Goal: Complete application form: Complete application form

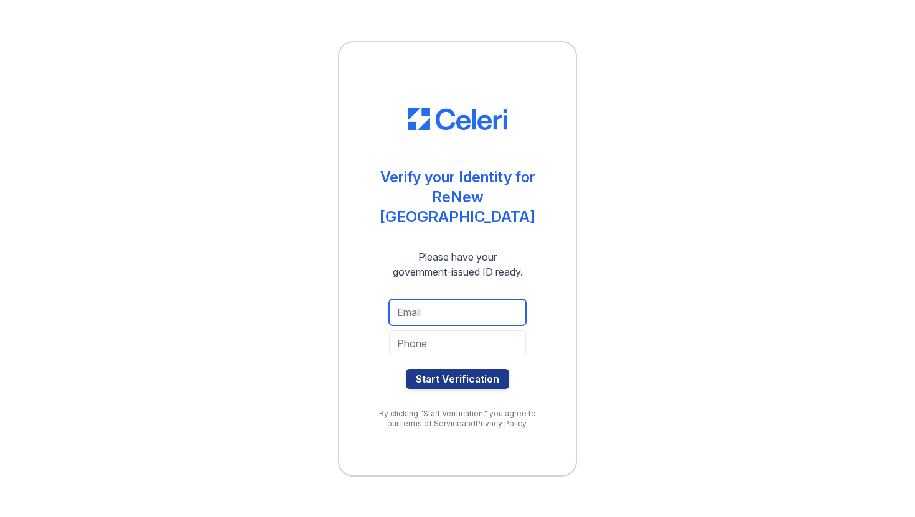
click at [470, 309] on input "email" at bounding box center [457, 312] width 137 height 26
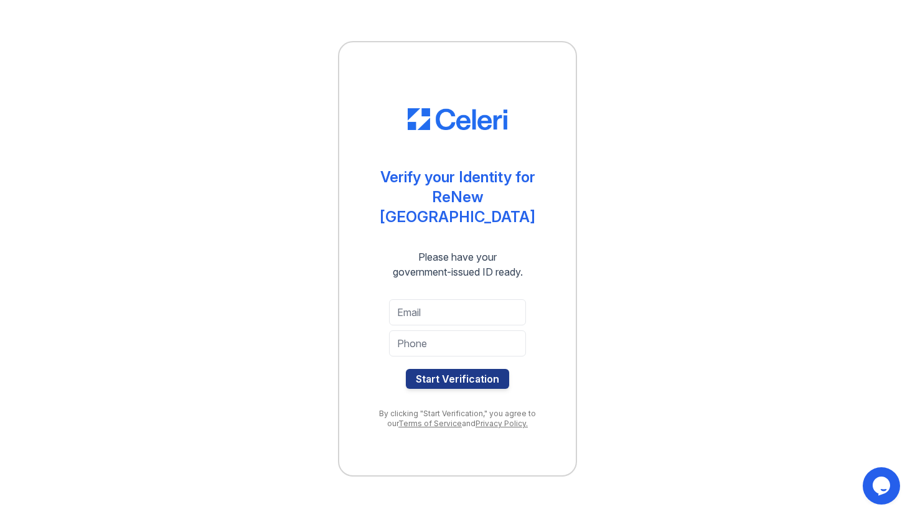
click at [486, 394] on div "Verify your Identity for ReNew Wheaton Center Please have your government-issue…" at bounding box center [457, 258] width 187 height 351
click at [452, 290] on div "Start Verification" at bounding box center [457, 345] width 187 height 110
click at [452, 304] on input "email" at bounding box center [457, 312] width 137 height 26
type input "waseemrehaan1@gmail.com"
click at [464, 331] on input "tel" at bounding box center [457, 344] width 137 height 26
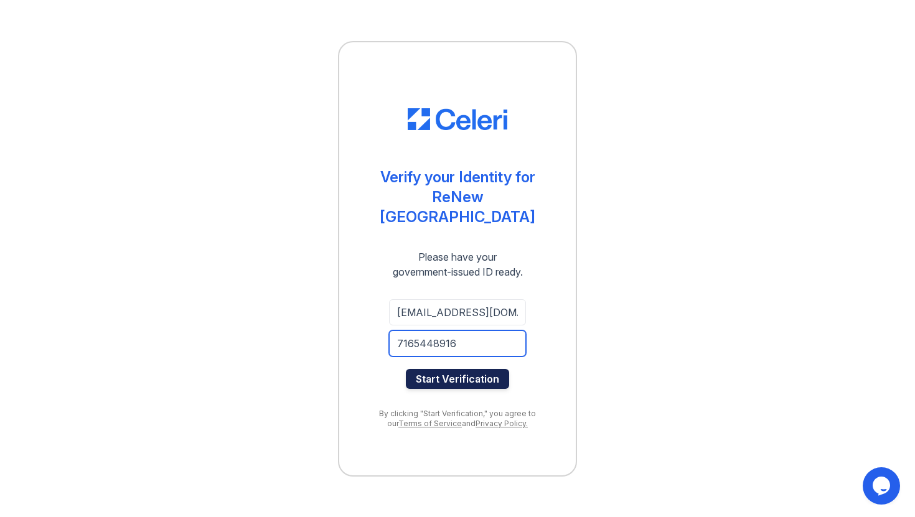
type input "7165448916"
click at [483, 369] on button "Start Verification" at bounding box center [457, 379] width 103 height 20
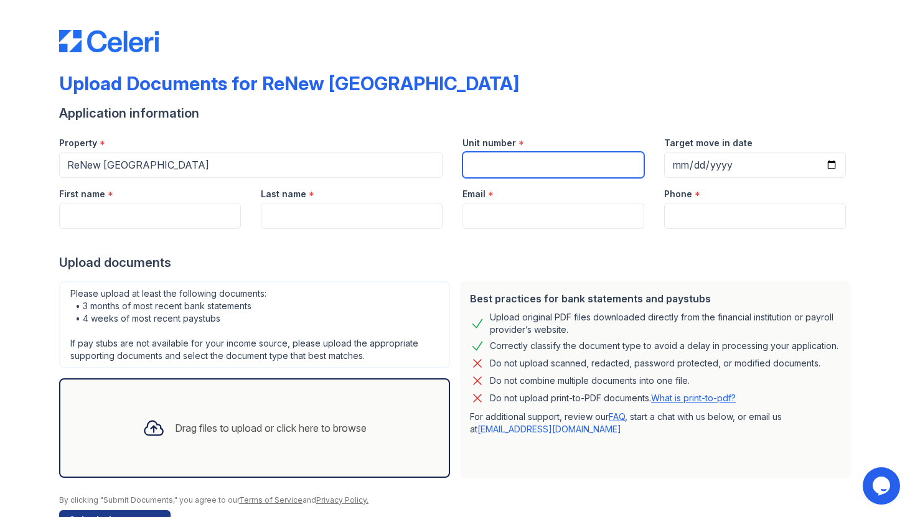
click at [516, 161] on input "Unit number" at bounding box center [554, 165] width 182 height 26
type input "5-123"
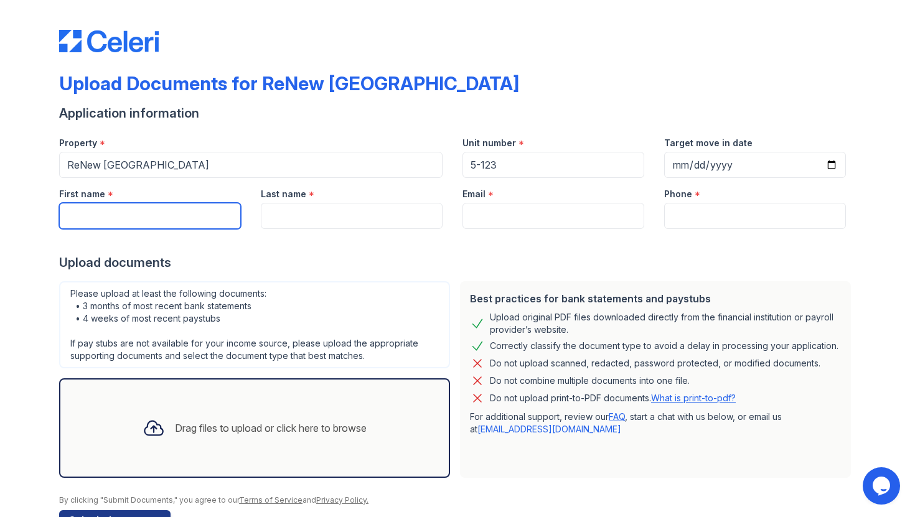
click at [129, 215] on input "First name" at bounding box center [150, 216] width 182 height 26
type input "Rehaan"
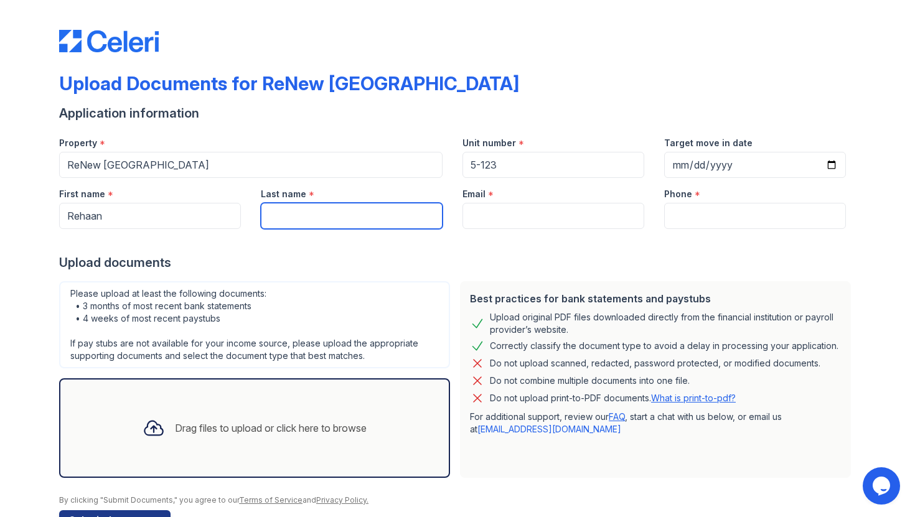
click at [301, 214] on input "Last name" at bounding box center [352, 216] width 182 height 26
type input "w"
type input "Waseem"
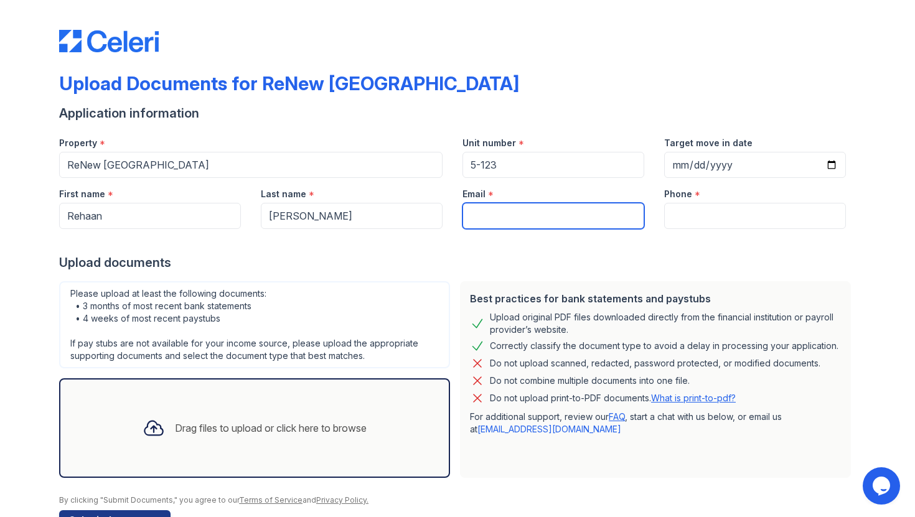
click at [532, 215] on input "Email" at bounding box center [554, 216] width 182 height 26
type input "waseemrehaan1@gmail.com"
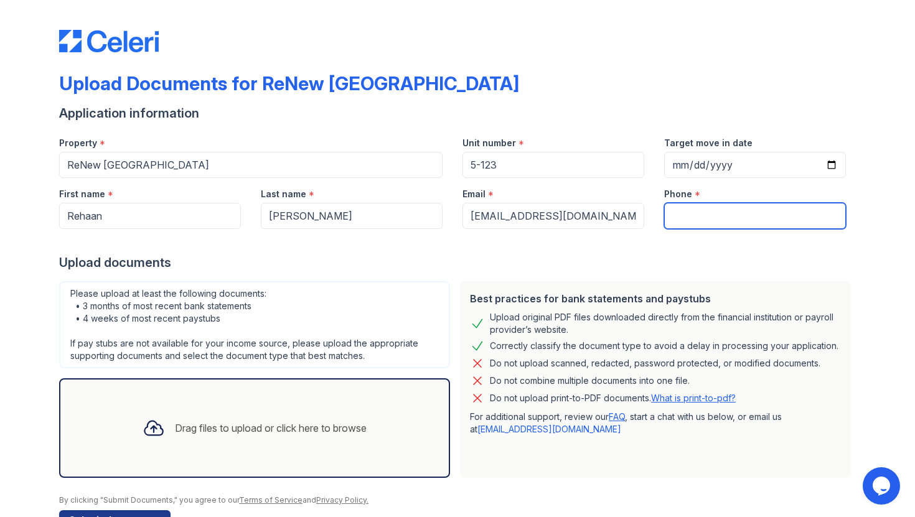
click at [694, 223] on input "Phone" at bounding box center [755, 216] width 182 height 26
type input "7165448916"
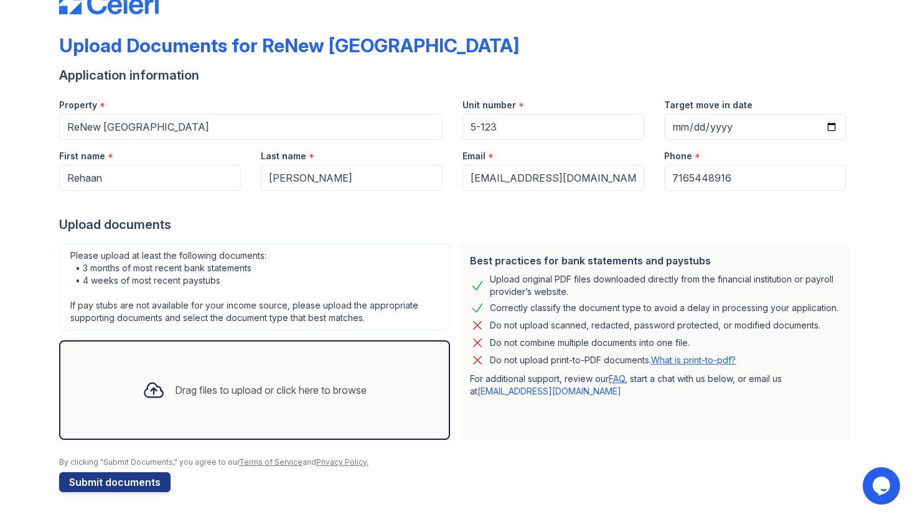
click at [314, 385] on div "Drag files to upload or click here to browse" at bounding box center [271, 390] width 192 height 15
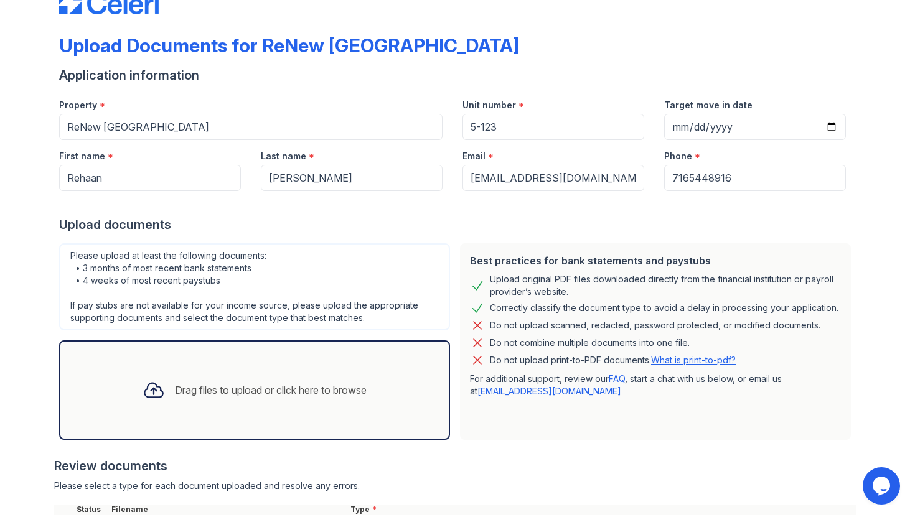
click at [278, 402] on div "Drag files to upload or click here to browse" at bounding box center [255, 390] width 244 height 42
click at [331, 363] on div "Drag files to upload or click here to browse" at bounding box center [254, 391] width 391 height 100
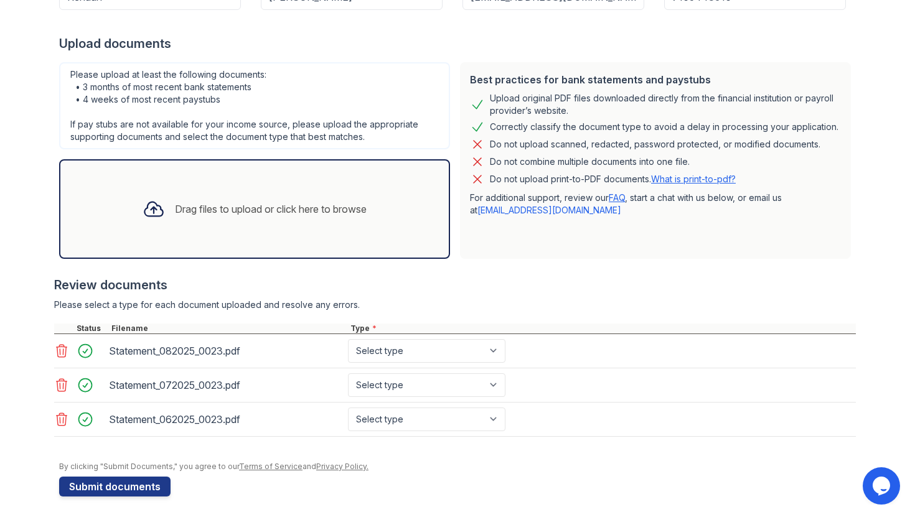
scroll to position [219, 0]
click at [397, 349] on select "Select type Paystub Bank Statement Offer Letter Tax Documents Benefit Award Let…" at bounding box center [427, 352] width 158 height 24
select select "bank_statement"
click at [348, 340] on select "Select type Paystub Bank Statement Offer Letter Tax Documents Benefit Award Let…" at bounding box center [427, 352] width 158 height 24
click at [398, 384] on select "Select type Paystub Bank Statement Offer Letter Tax Documents Benefit Award Let…" at bounding box center [427, 386] width 158 height 24
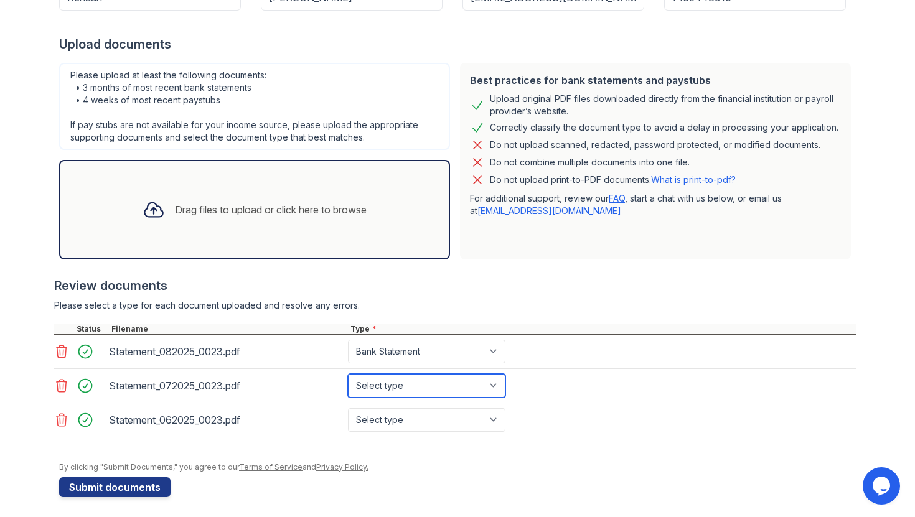
select select "bank_statement"
click at [348, 374] on select "Select type Paystub Bank Statement Offer Letter Tax Documents Benefit Award Let…" at bounding box center [427, 386] width 158 height 24
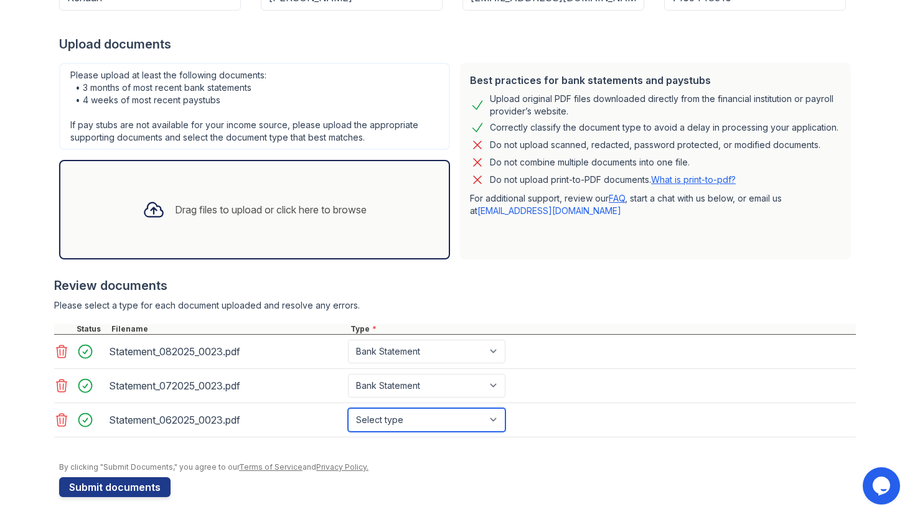
click at [400, 426] on select "Select type Paystub Bank Statement Offer Letter Tax Documents Benefit Award Let…" at bounding box center [427, 420] width 158 height 24
select select "bank_statement"
click at [348, 408] on select "Select type Paystub Bank Statement Offer Letter Tax Documents Benefit Award Let…" at bounding box center [427, 420] width 158 height 24
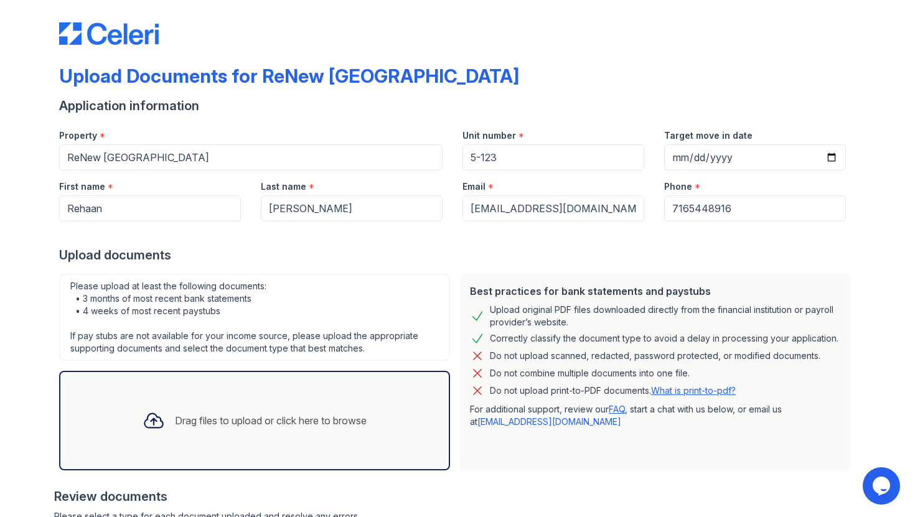
scroll to position [11, 0]
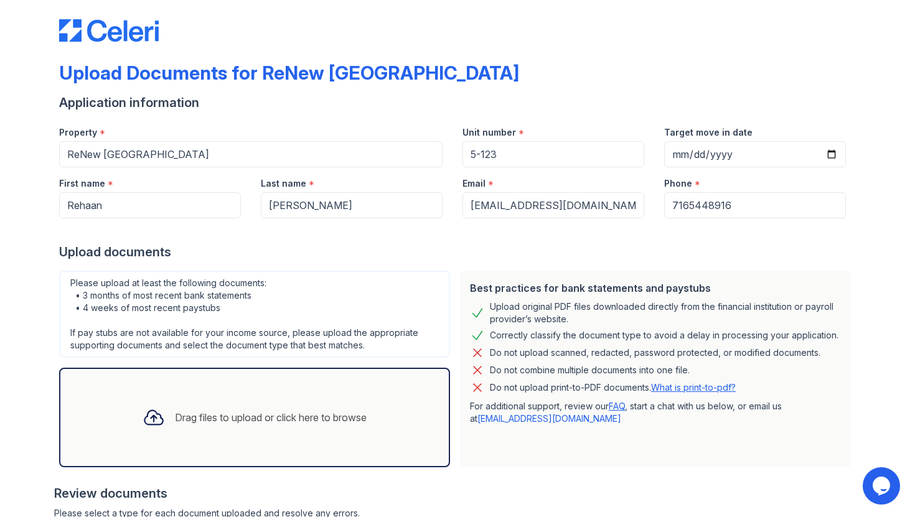
click at [214, 413] on div "Drag files to upload or click here to browse" at bounding box center [271, 417] width 192 height 15
click at [278, 410] on div "Drag files to upload or click here to browse" at bounding box center [255, 418] width 244 height 42
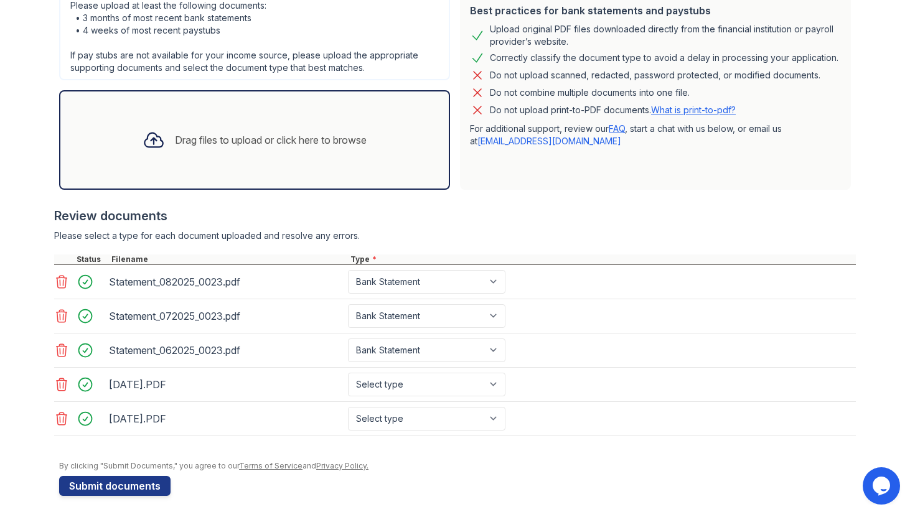
scroll to position [0, 0]
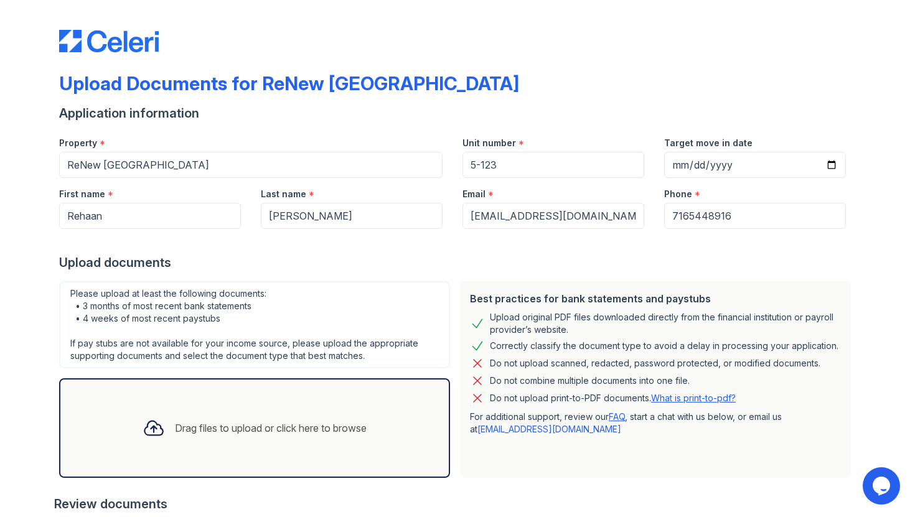
click at [303, 440] on div "Drag files to upload or click here to browse" at bounding box center [255, 428] width 244 height 42
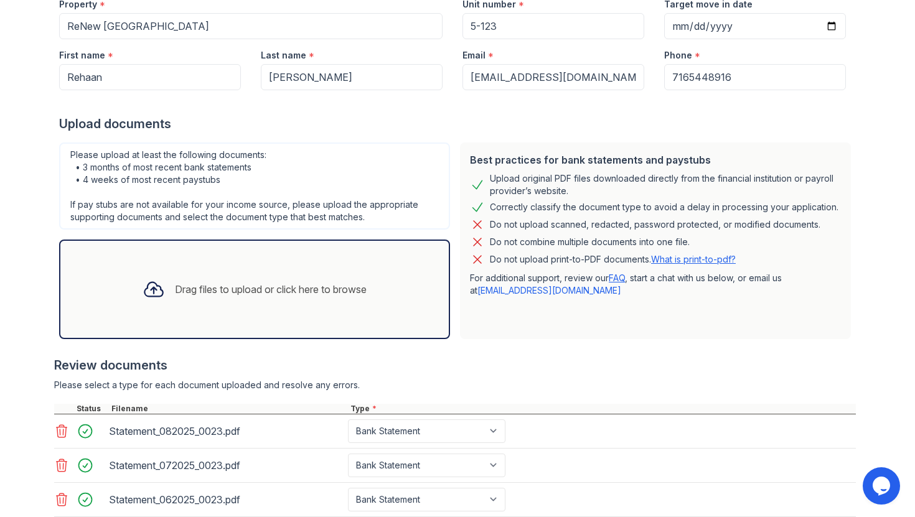
scroll to position [322, 0]
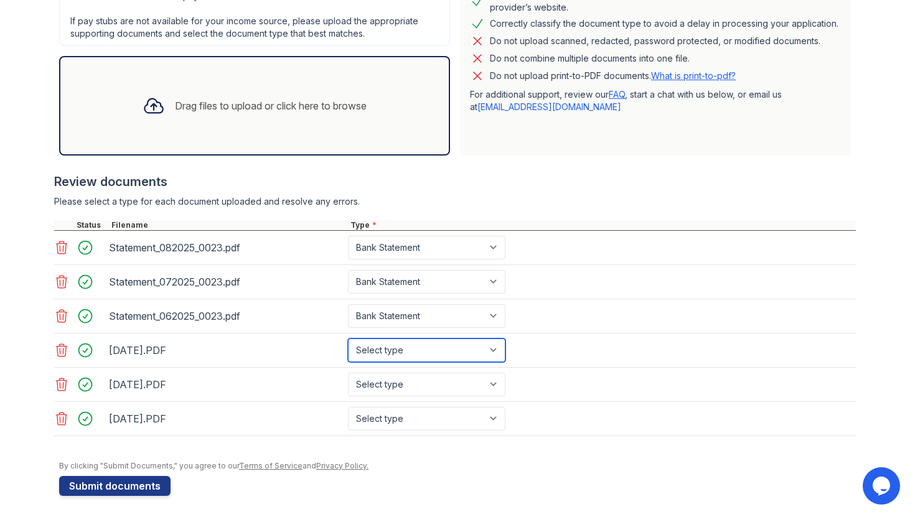
click at [402, 348] on select "Select type Paystub Bank Statement Offer Letter Tax Documents Benefit Award Let…" at bounding box center [427, 351] width 158 height 24
select select "paystub"
click at [348, 339] on select "Select type Paystub Bank Statement Offer Letter Tax Documents Benefit Award Let…" at bounding box center [427, 351] width 158 height 24
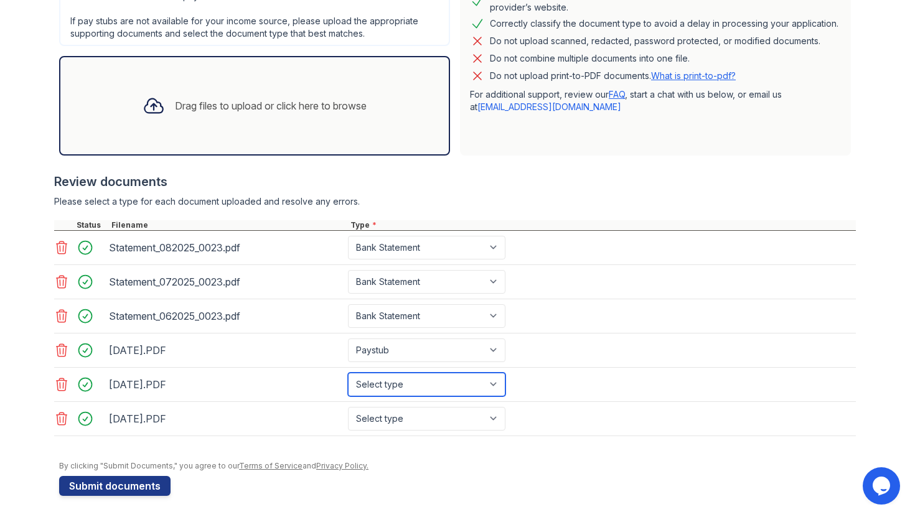
click at [399, 383] on select "Select type Paystub Bank Statement Offer Letter Tax Documents Benefit Award Let…" at bounding box center [427, 385] width 158 height 24
select select "paystub"
click at [348, 373] on select "Select type Paystub Bank Statement Offer Letter Tax Documents Benefit Award Let…" at bounding box center [427, 385] width 158 height 24
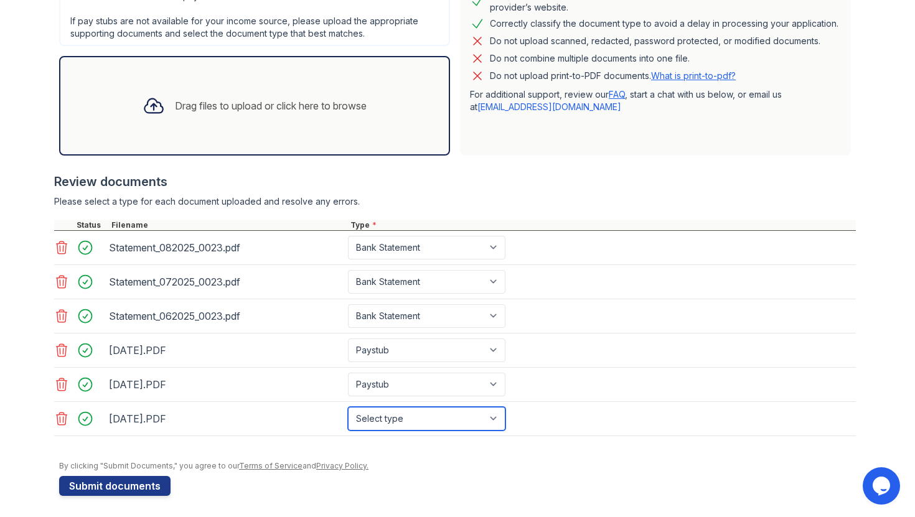
click at [403, 417] on select "Select type Paystub Bank Statement Offer Letter Tax Documents Benefit Award Let…" at bounding box center [427, 419] width 158 height 24
select select "paystub"
click at [348, 407] on select "Select type Paystub Bank Statement Offer Letter Tax Documents Benefit Award Let…" at bounding box center [427, 419] width 158 height 24
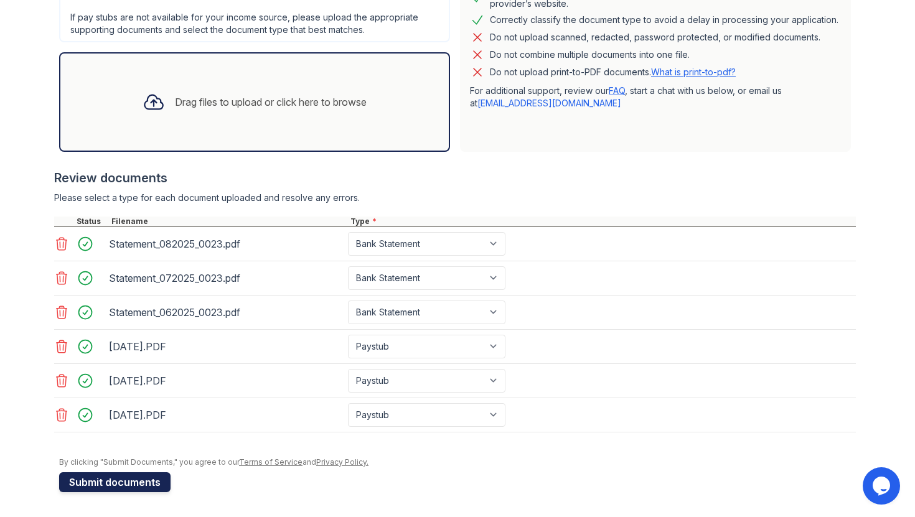
click at [110, 483] on button "Submit documents" at bounding box center [114, 483] width 111 height 20
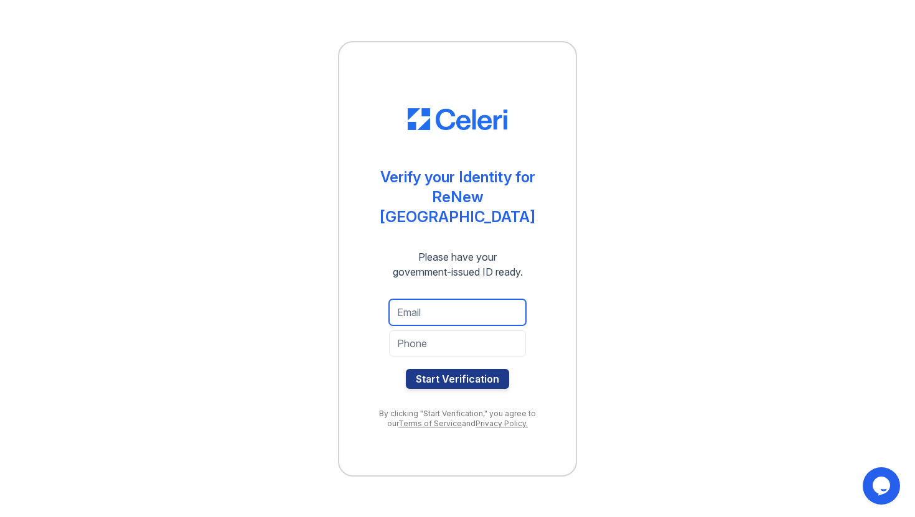
click at [446, 306] on input "email" at bounding box center [457, 312] width 137 height 26
type input "[EMAIL_ADDRESS][DOMAIN_NAME]"
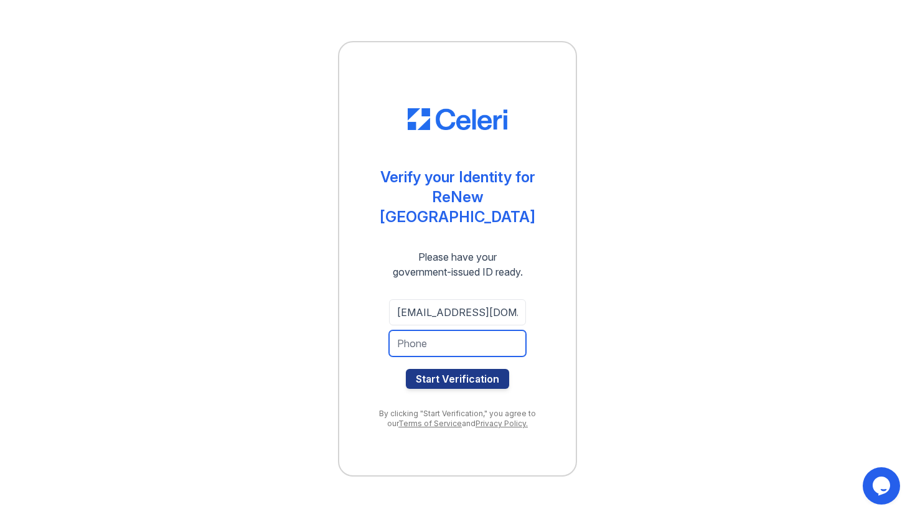
click at [435, 346] on input "tel" at bounding box center [457, 344] width 137 height 26
type input "7739818200"
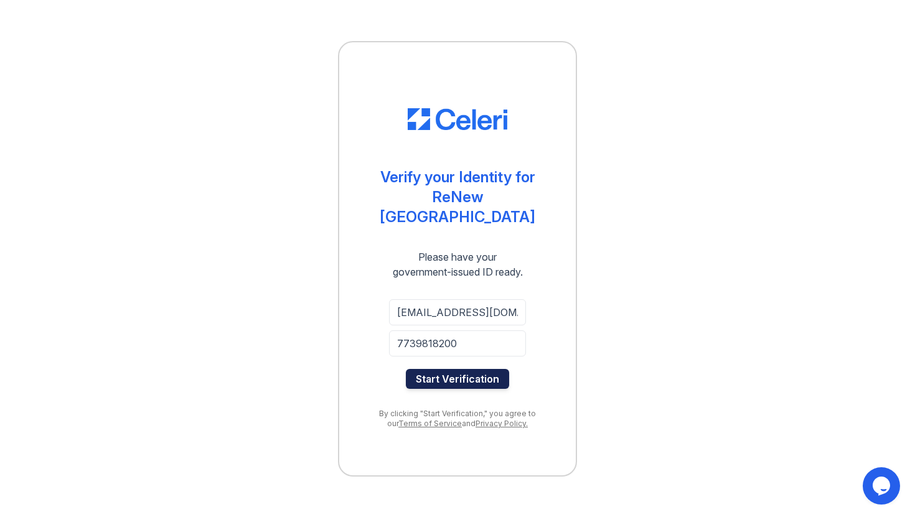
click at [447, 369] on button "Start Verification" at bounding box center [457, 379] width 103 height 20
